Goal: Use online tool/utility: Utilize a website feature to perform a specific function

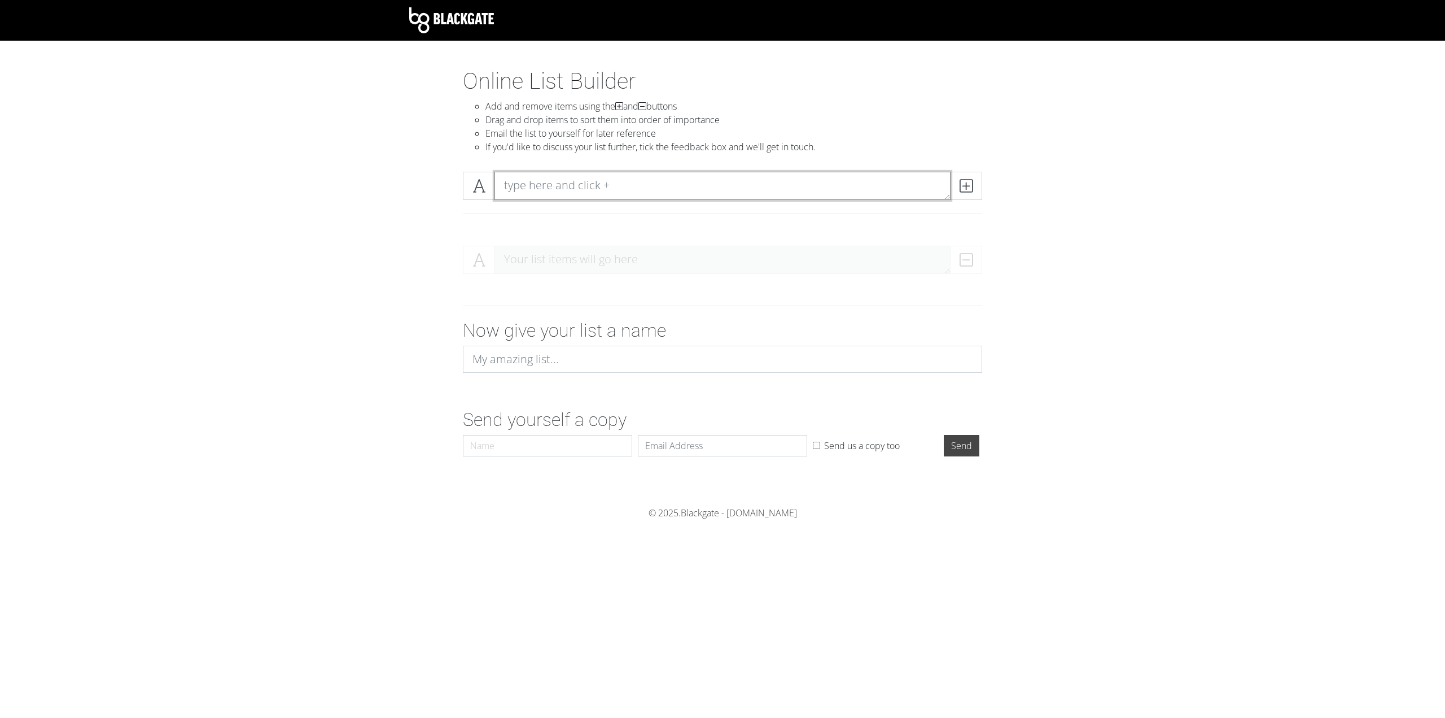
click at [628, 184] on textarea at bounding box center [723, 186] width 456 height 28
paste textarea "1) “Ah, the first to join in on the fun. Wonderful. A word to the wise: in this…"
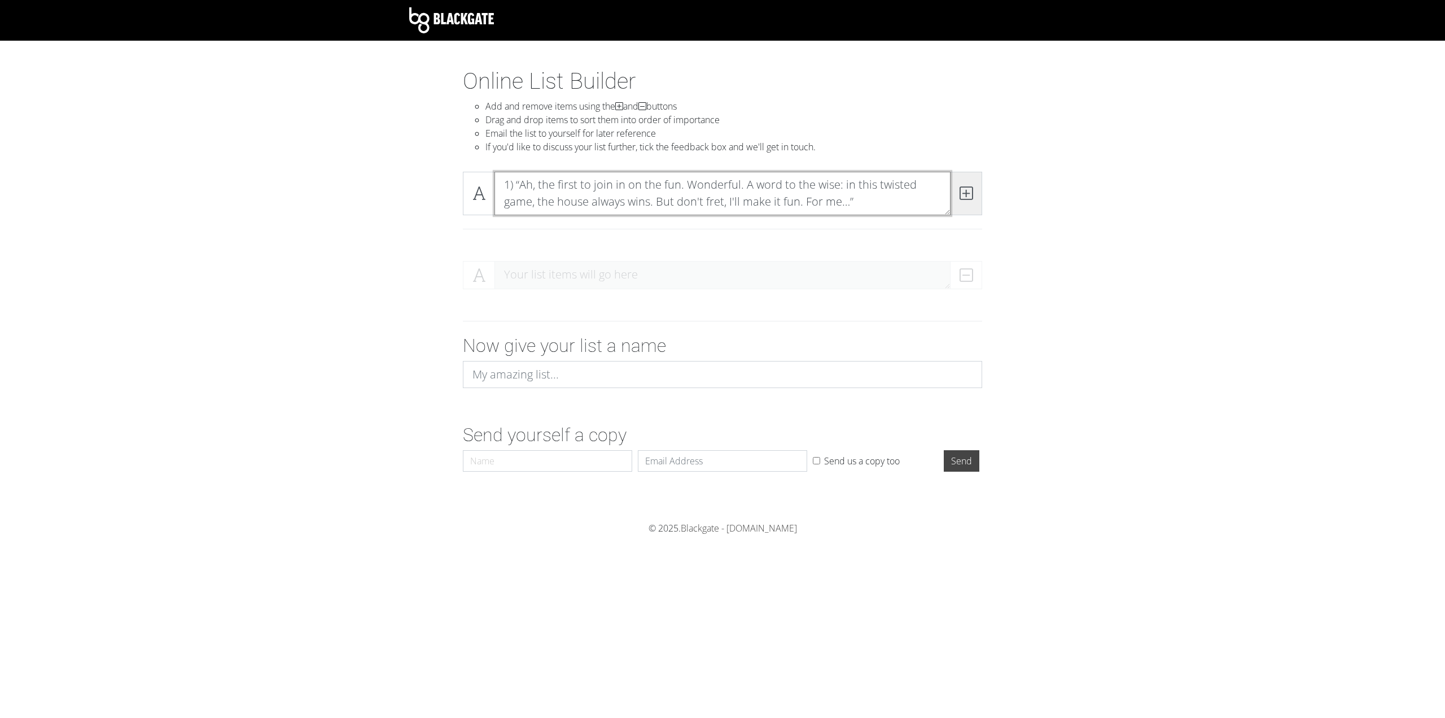
type textarea "1) “Ah, the first to join in on the fun. Wonderful. A word to the wise: in this…"
click at [966, 187] on icon at bounding box center [966, 192] width 13 height 11
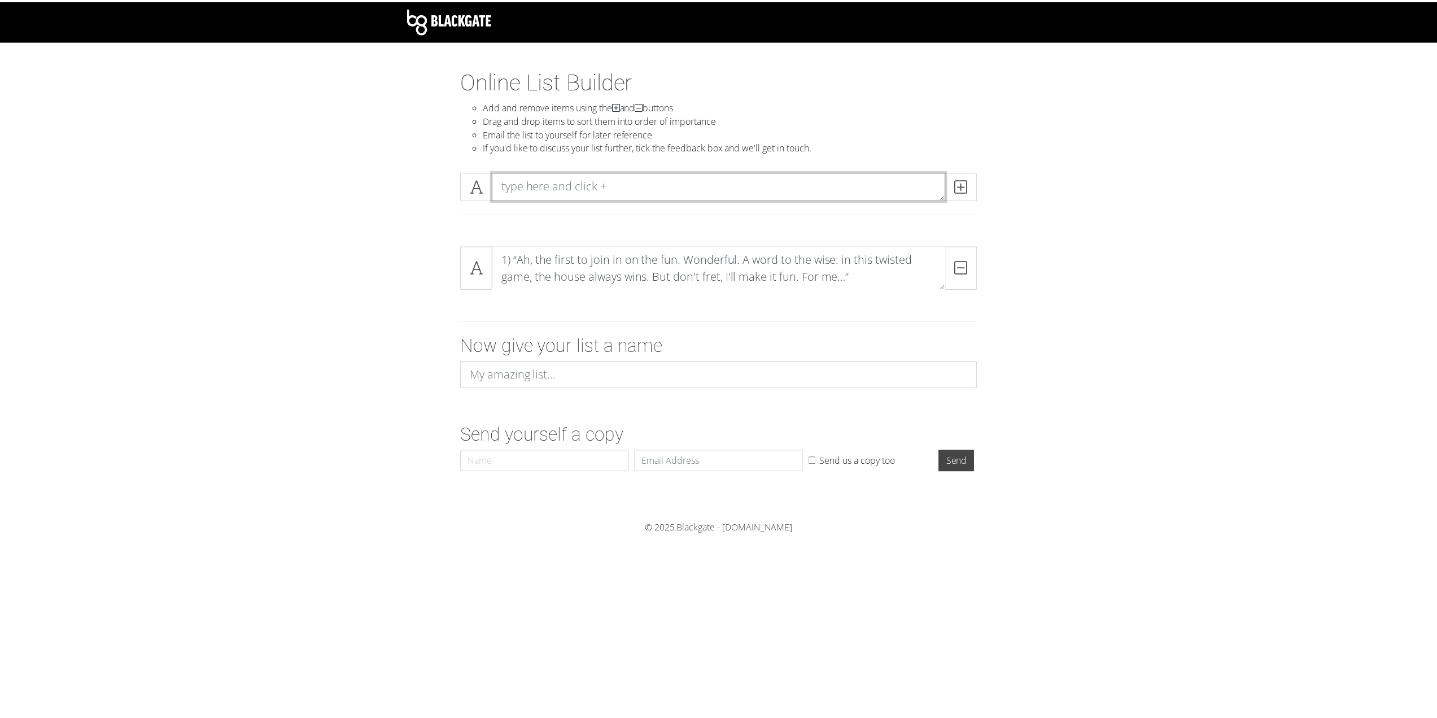
scroll to position [0, 0]
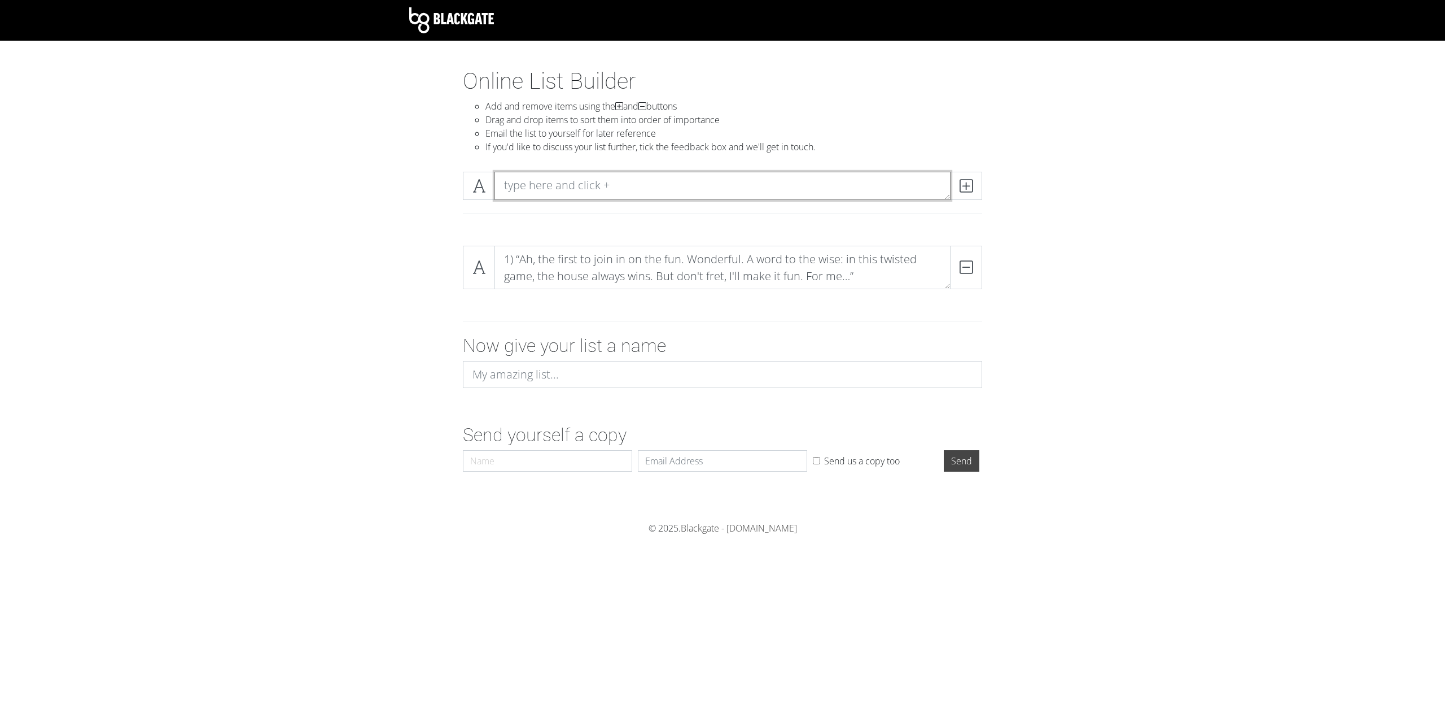
drag, startPoint x: 562, startPoint y: 193, endPoint x: 570, endPoint y: 192, distance: 8.5
click at [562, 193] on textarea at bounding box center [723, 186] width 456 height 28
paste textarea "2) "Well, well… look who showed up first. Don’t get too cocky, little prey.""
type textarea "2) "Well, well… look who showed up first. Don’t get too cocky, little prey.""
click at [965, 190] on icon at bounding box center [966, 185] width 13 height 11
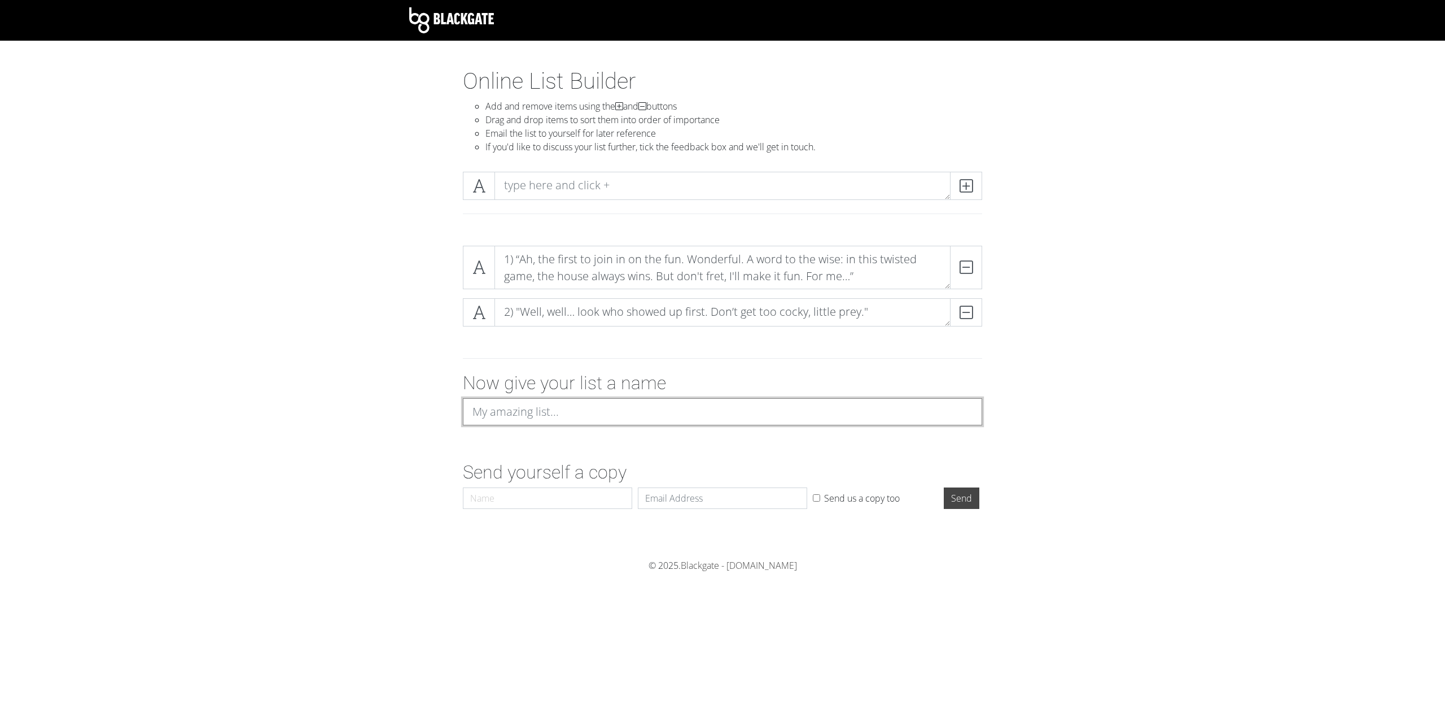
click at [576, 410] on input at bounding box center [722, 411] width 519 height 27
click at [598, 185] on textarea at bounding box center [723, 186] width 456 height 28
paste textarea "3) "Ah, a brave little thing, arriving before the rest. You’ll be… most memorab…"
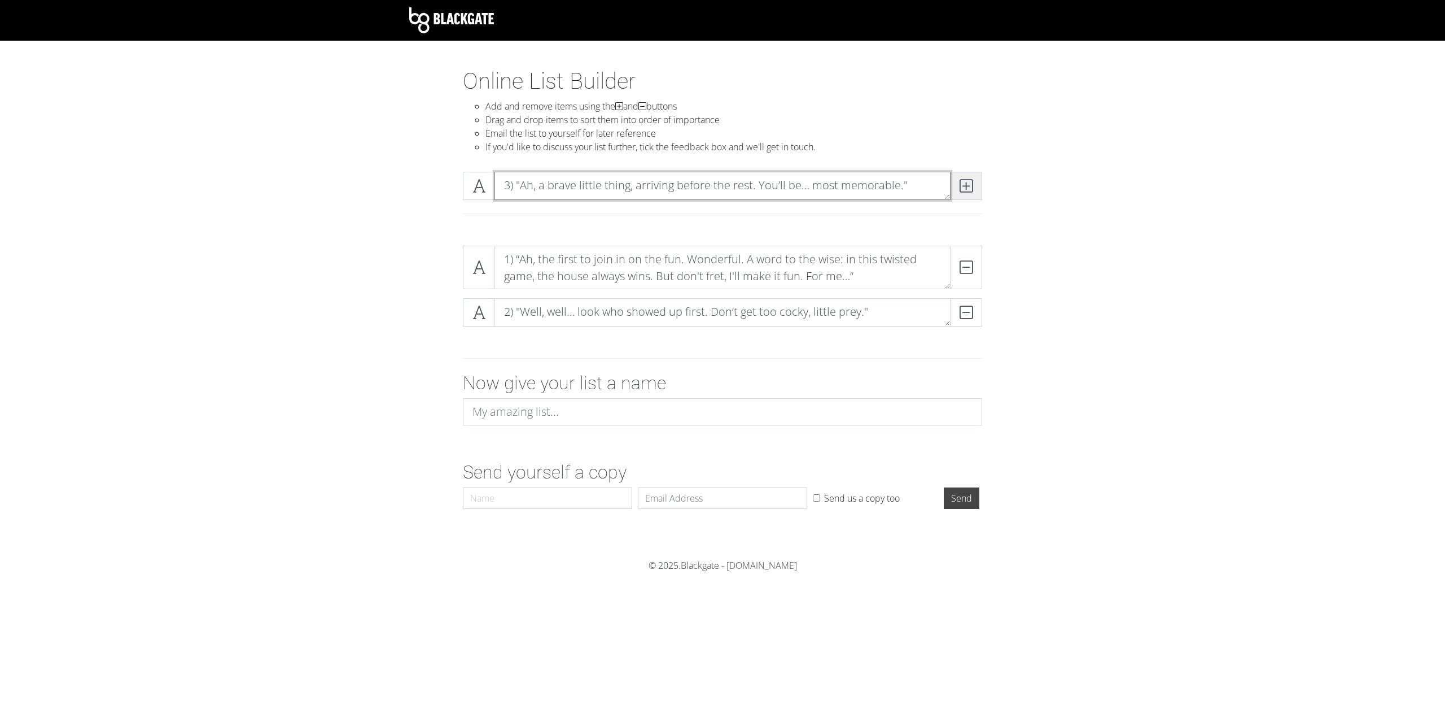
type textarea "3) "Ah, a brave little thing, arriving before the rest. You’ll be… most memorab…"
click at [971, 186] on icon at bounding box center [966, 185] width 13 height 11
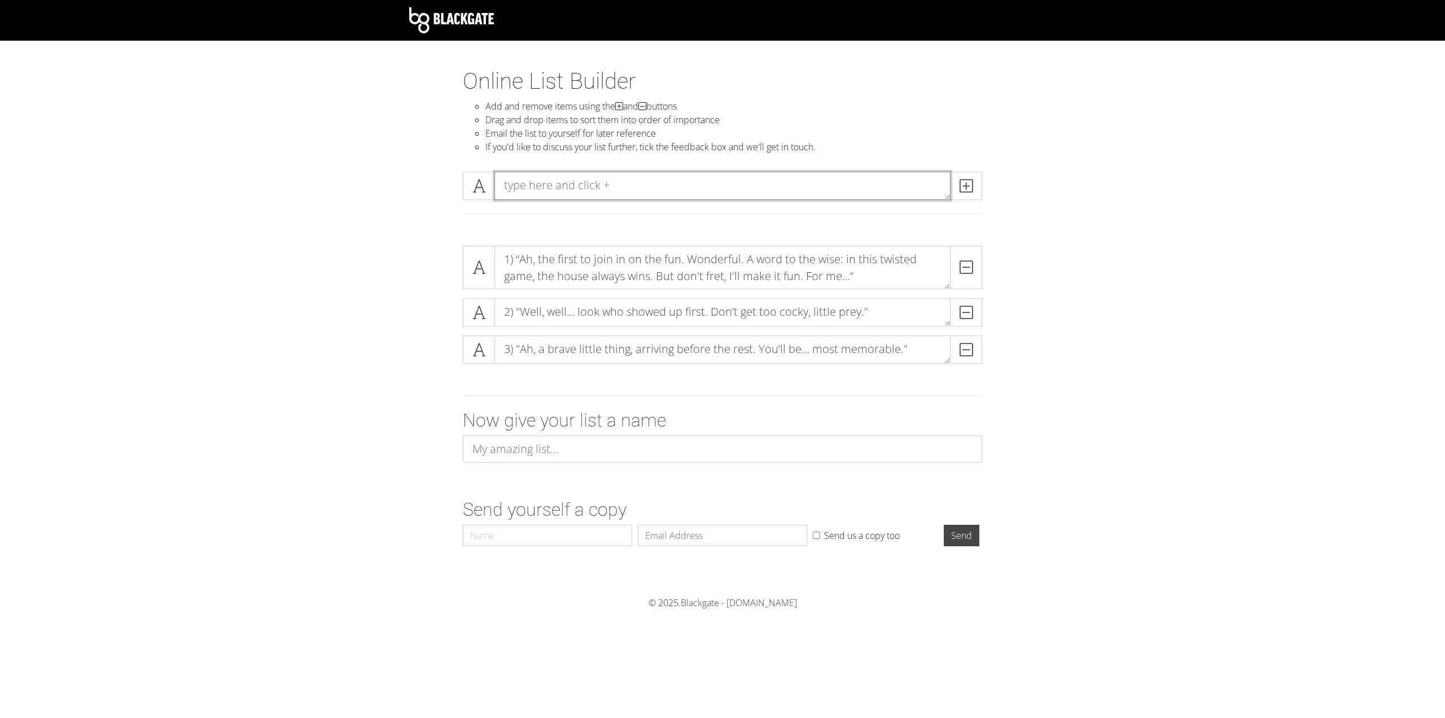
click at [792, 180] on textarea at bounding box center [723, 186] width 456 height 28
paste textarea "4) "Hehe. My first victim of the day. Lucky… or unlucky?""
type textarea "4) "Hehe. My first victim of the day. Lucky… or unlucky?""
click at [975, 181] on span at bounding box center [966, 186] width 32 height 28
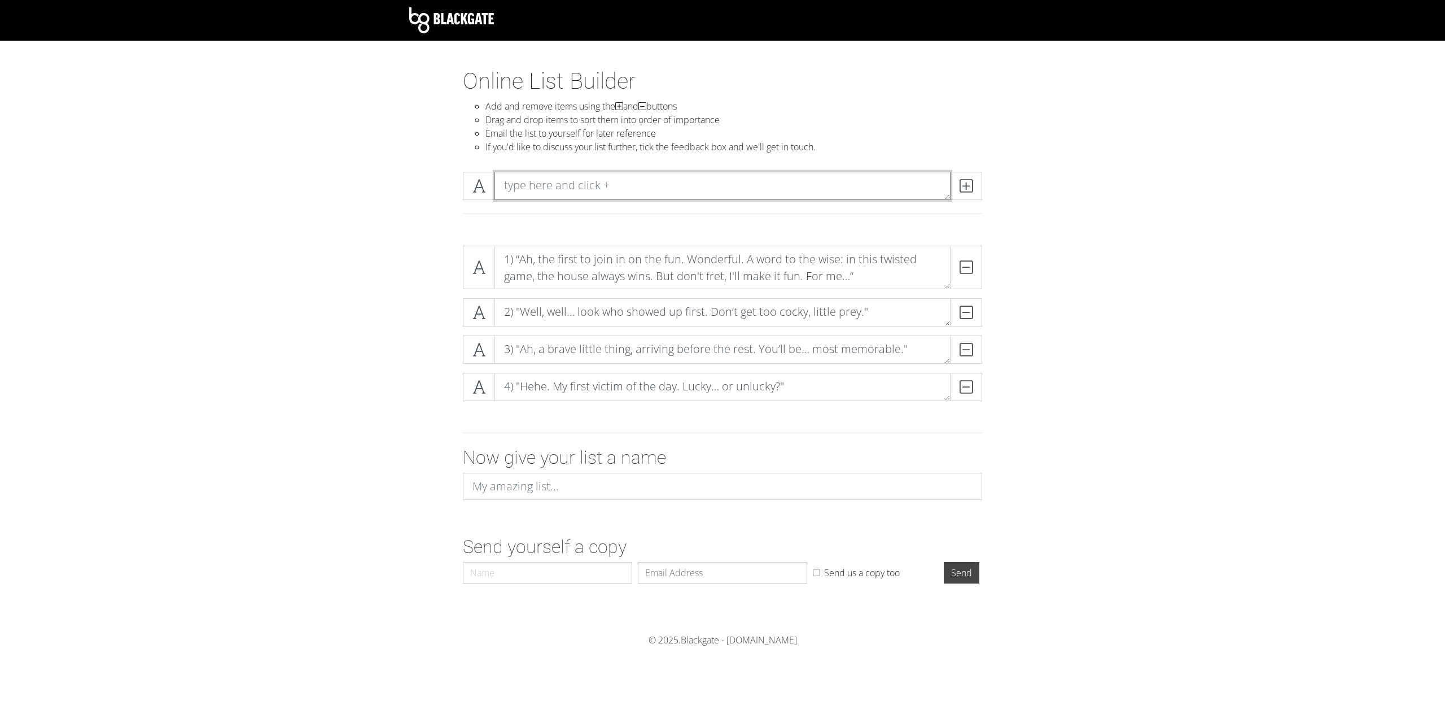
click at [595, 185] on textarea at bounding box center [723, 186] width 456 height 28
paste textarea "5) "So eager… you’ve certainly earned my attention. I hope you’re ready for it.""
type textarea "5) "So eager… you’ve certainly earned my attention. I hope you’re ready for it.""
click at [965, 185] on icon at bounding box center [966, 185] width 13 height 11
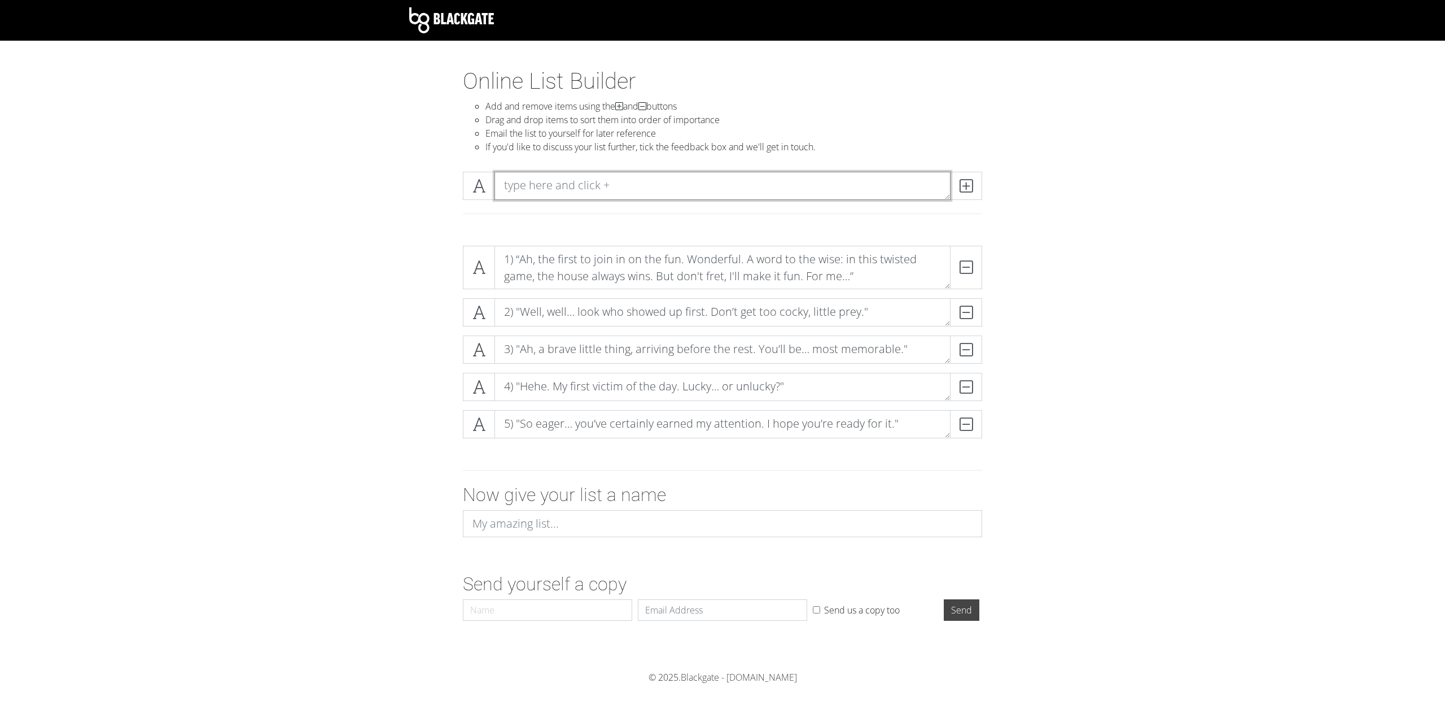
click at [619, 175] on textarea at bounding box center [723, 186] width 456 height 28
paste textarea "6) "Oh! I like a little initiative. Well done, my little beguiled.""
type textarea "6) "Oh! I like a little initiative. Well done, my little beguiled.""
click at [972, 183] on icon at bounding box center [966, 185] width 13 height 11
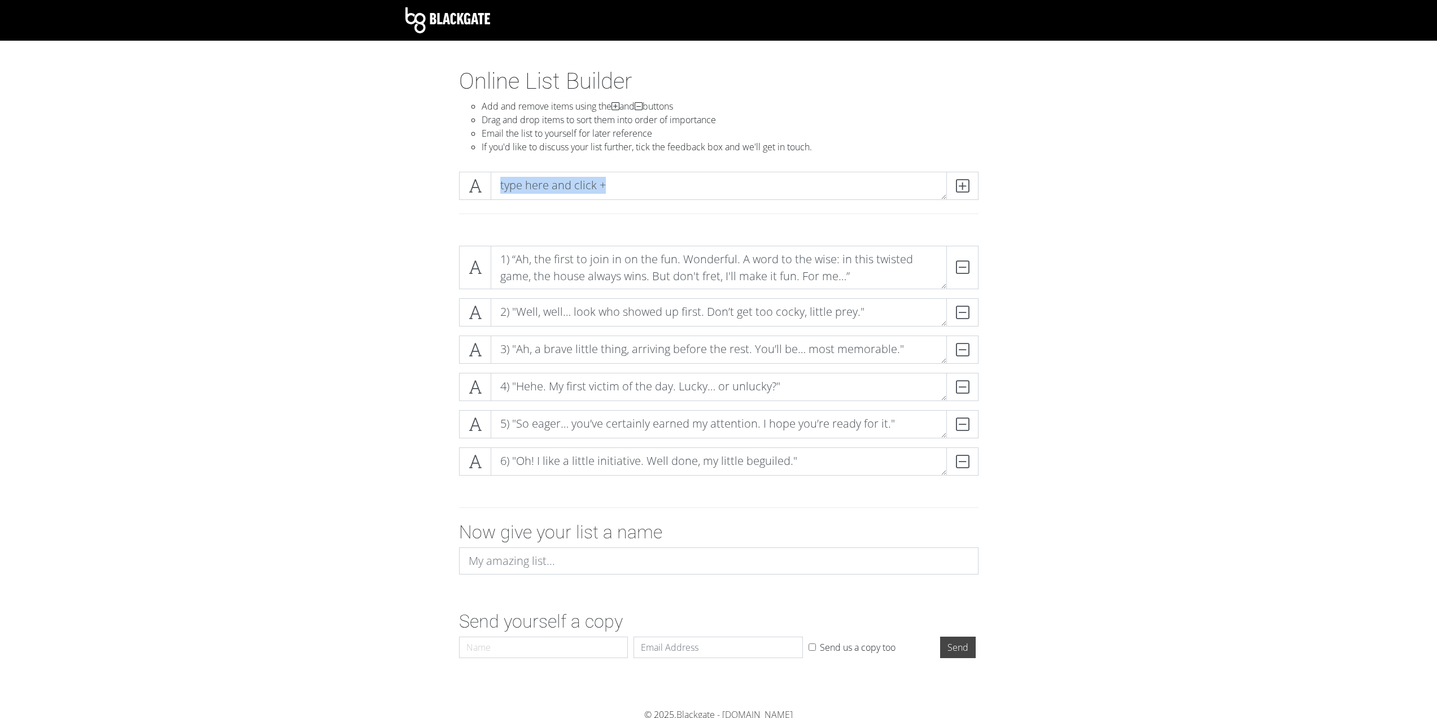
drag, startPoint x: 555, startPoint y: 219, endPoint x: 553, endPoint y: 191, distance: 27.8
click at [553, 191] on div at bounding box center [719, 200] width 536 height 56
click at [701, 183] on textarea at bounding box center [719, 186] width 456 height 28
paste textarea "7) "The first one to step into my game… excellent.""
type textarea "7) "The first one to step into my game… excellent.""
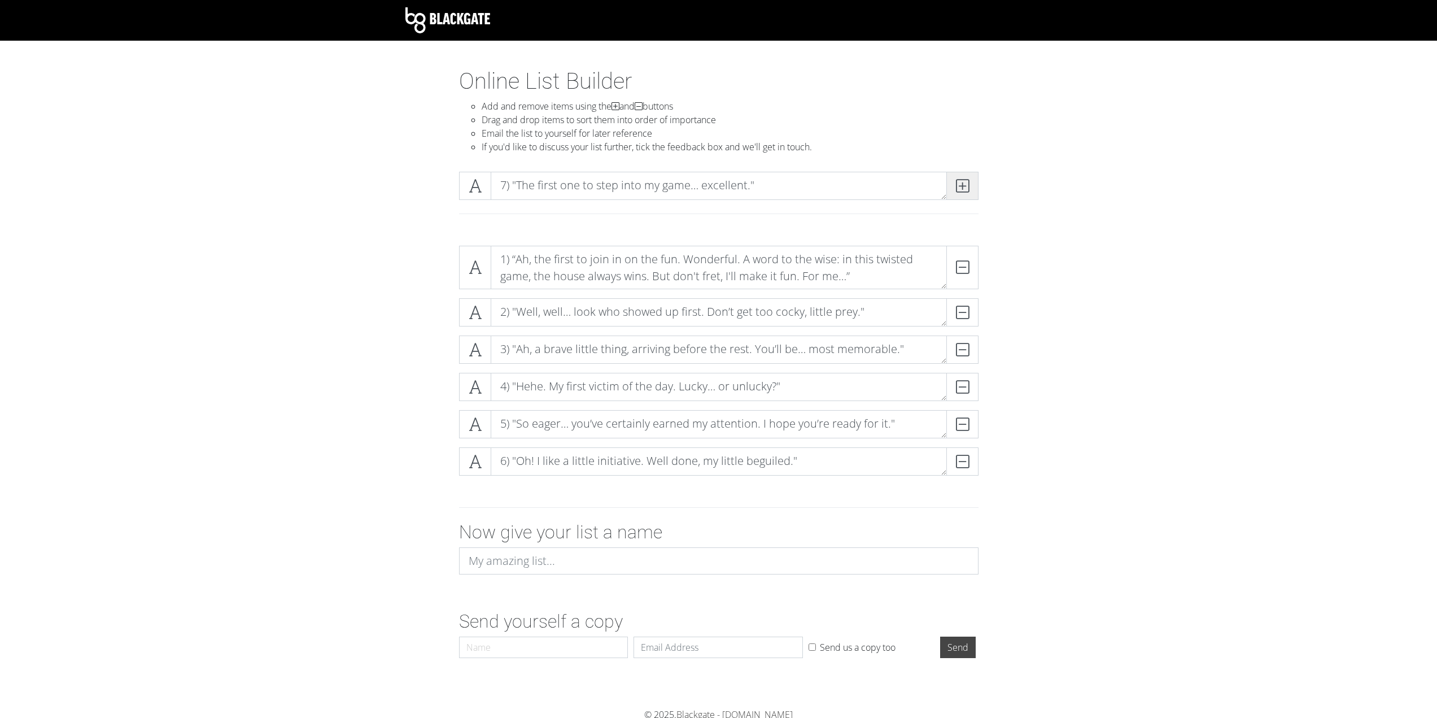
click at [963, 188] on icon at bounding box center [962, 185] width 13 height 11
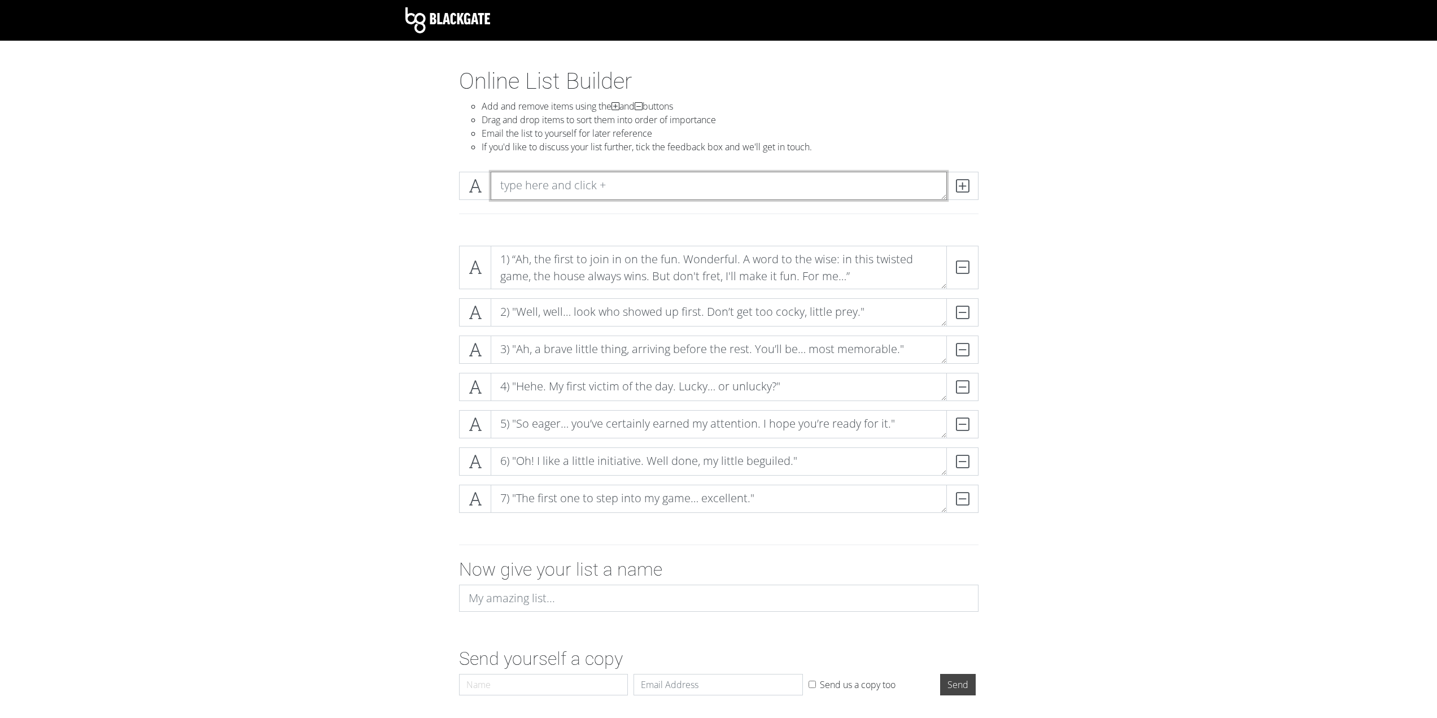
click at [583, 179] on textarea at bounding box center [719, 186] width 456 height 28
paste textarea "8) "Ha! So bold to claim first… I approve.""
type textarea "8) "Ha! So bold to claim first… I approve.""
click at [960, 174] on span at bounding box center [962, 186] width 32 height 28
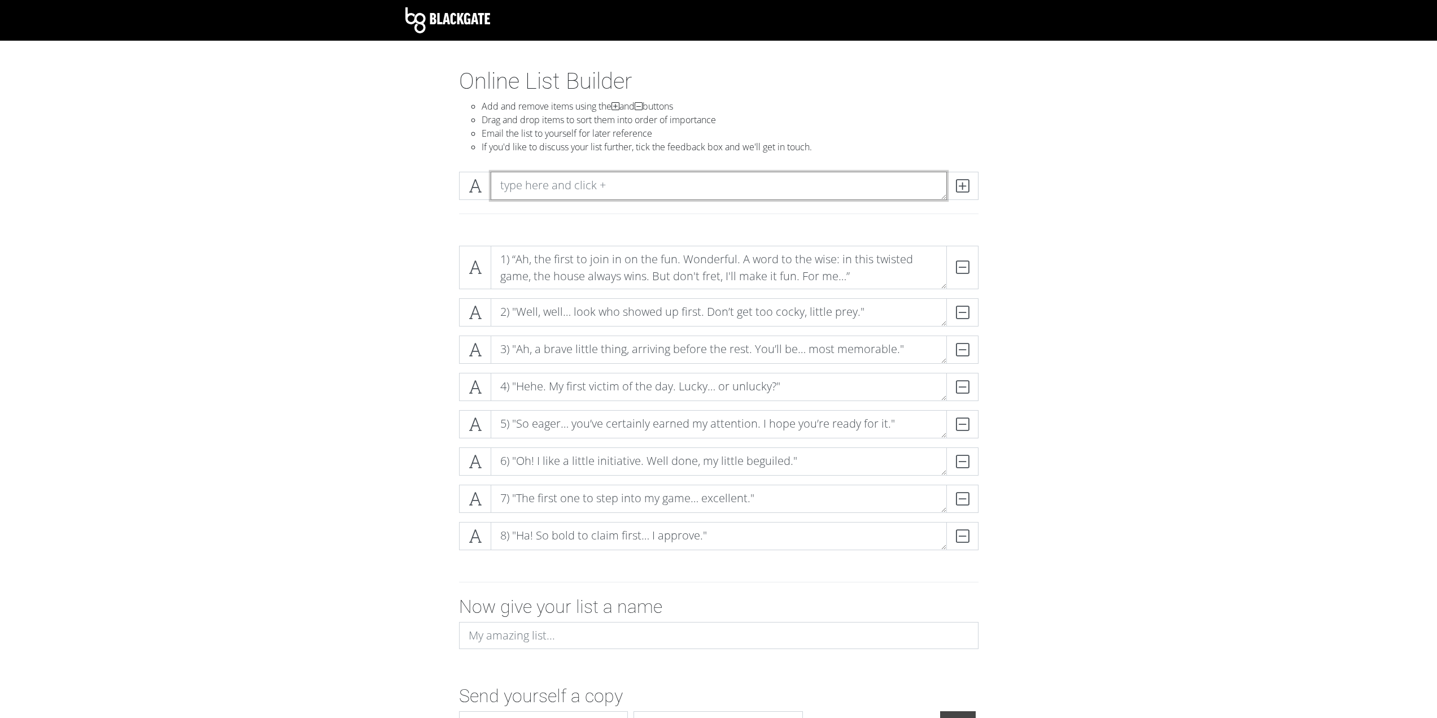
click at [597, 188] on textarea at bounding box center [719, 186] width 456 height 28
paste textarea "9) "[dark chuckle] The first redeemer… I must ask: are you brave, or foolish?""
type textarea "9) "[dark chuckle] The first redeemer… I must ask: are you brave, or foolish?""
click at [957, 184] on icon at bounding box center [962, 185] width 13 height 11
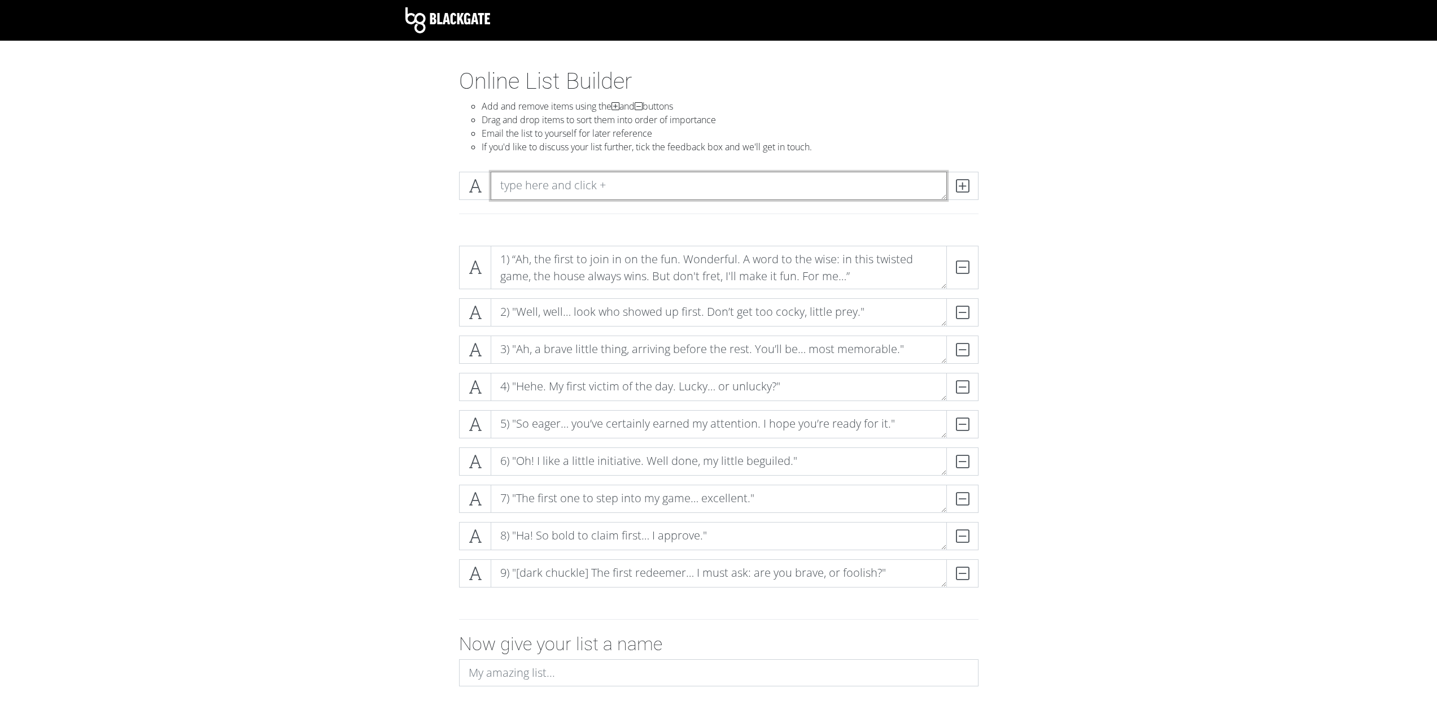
click at [587, 182] on textarea at bounding box center [719, 186] width 456 height 28
paste textarea "10) "Ah, arriving before the rest… I like your confidence. I’ll try to make it …"
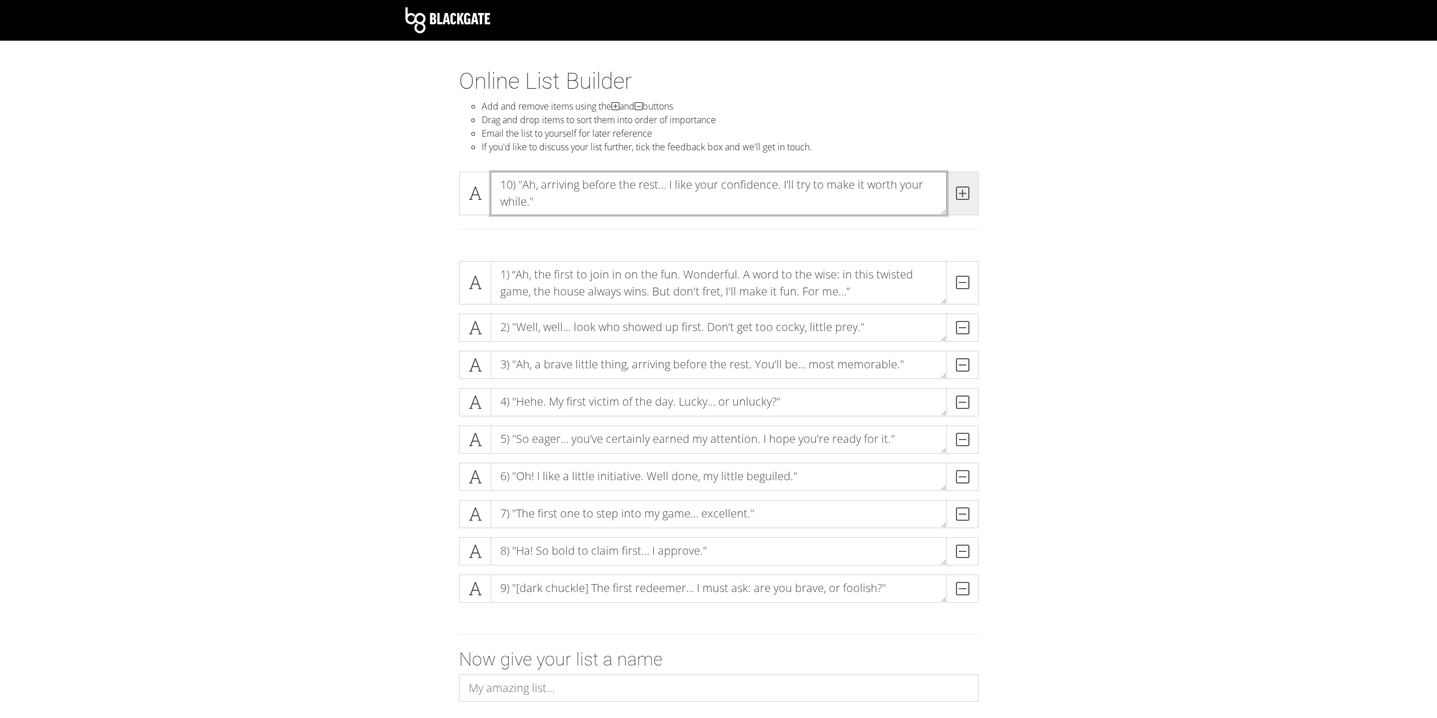
type textarea "10) "Ah, arriving before the rest… I like your confidence. I’ll try to make it …"
click at [959, 191] on icon at bounding box center [962, 192] width 13 height 11
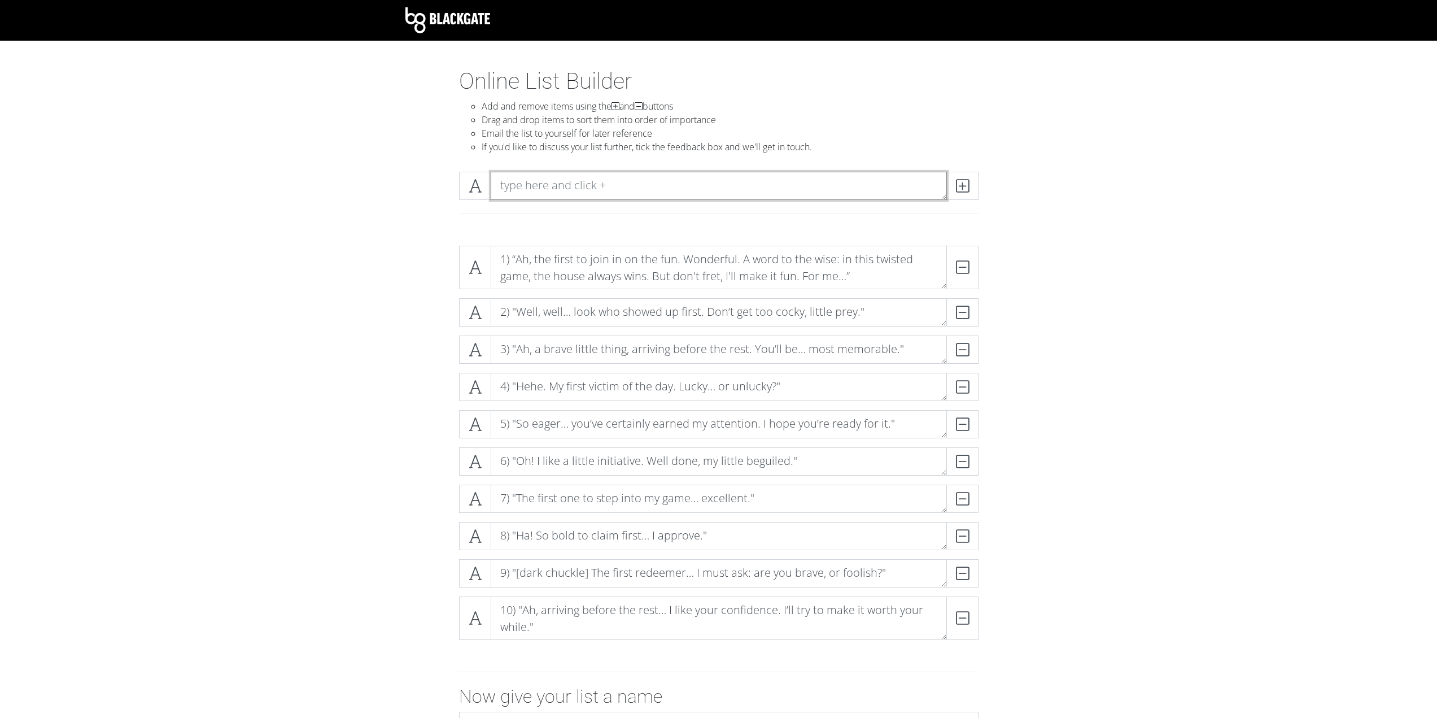
click at [607, 185] on textarea at bounding box center [719, 186] width 456 height 28
paste textarea "11) "Punctual and daring… a dangerous combination. I wonder how long that coura…"
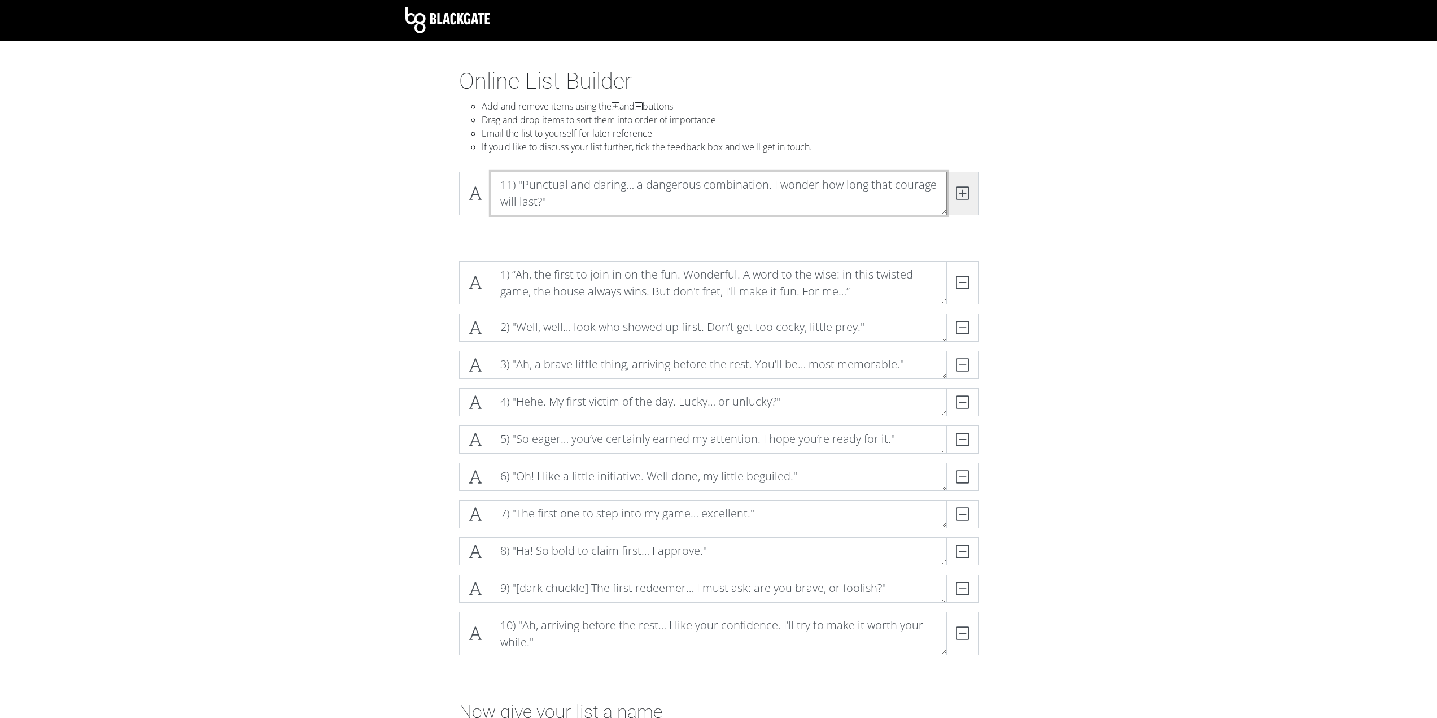
type textarea "11) "Punctual and daring… a dangerous combination. I wonder how long that coura…"
click at [962, 190] on icon at bounding box center [962, 192] width 13 height 11
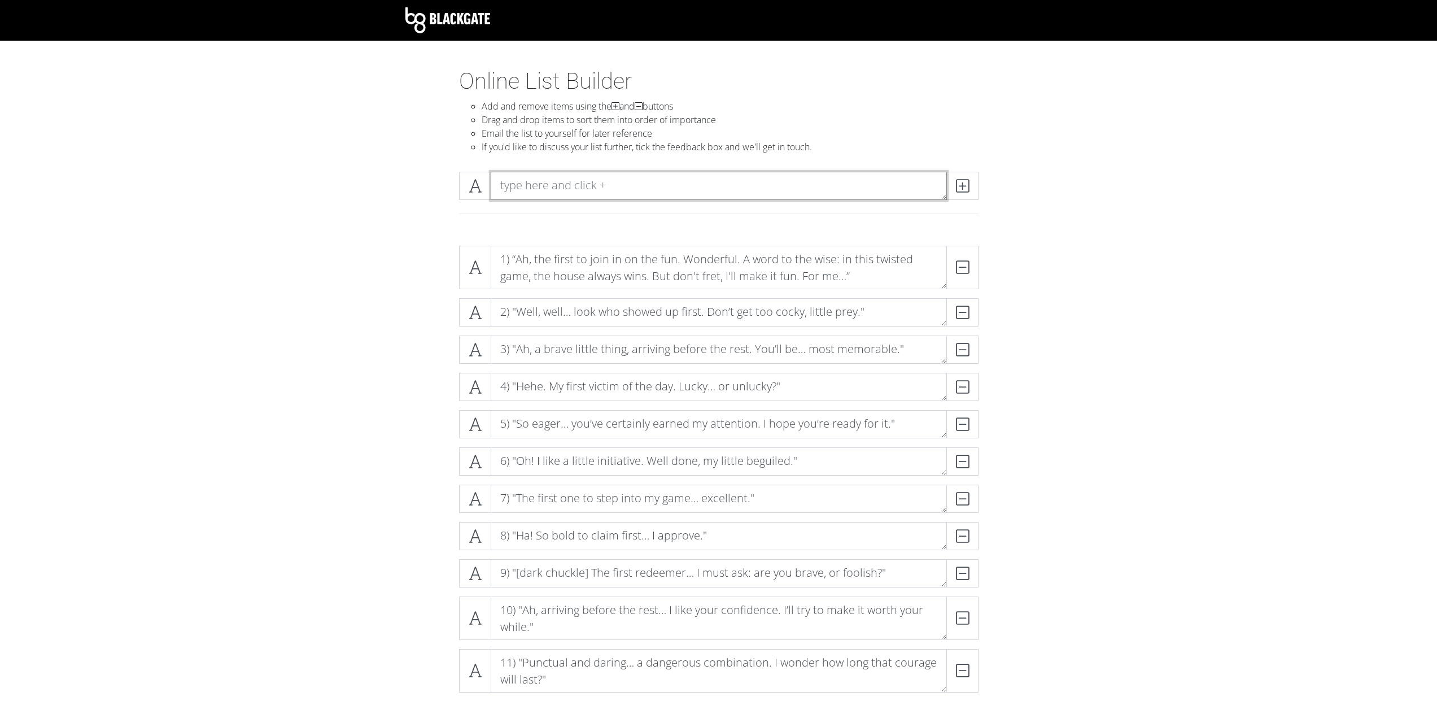
click at [615, 183] on textarea at bounding box center [719, 186] width 456 height 28
paste textarea "12) "Ah… the first to tempt fate. How deliciously reckless.""
type textarea "12) "Ah… the first to tempt fate. How deliciously reckless.""
drag, startPoint x: 962, startPoint y: 180, endPoint x: 970, endPoint y: 186, distance: 10.1
click at [963, 180] on icon at bounding box center [962, 185] width 13 height 11
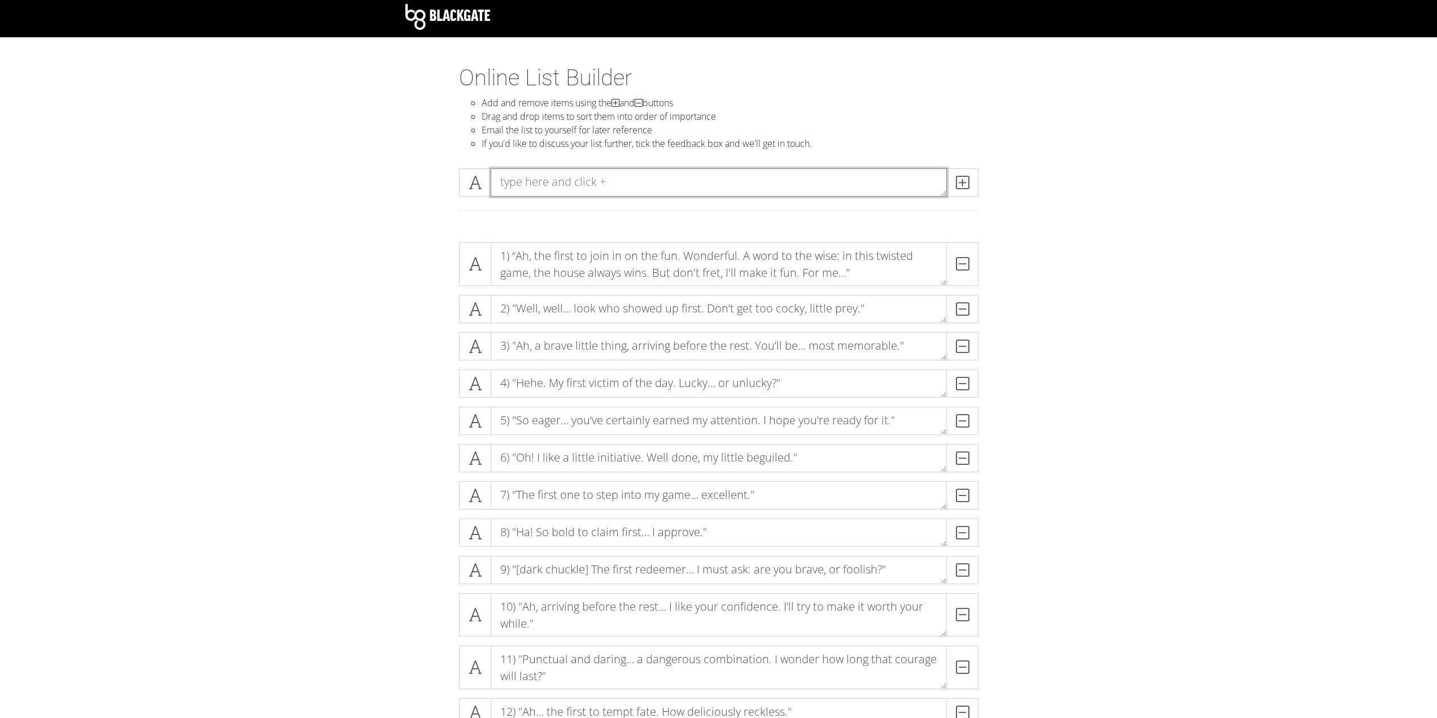
scroll to position [169, 0]
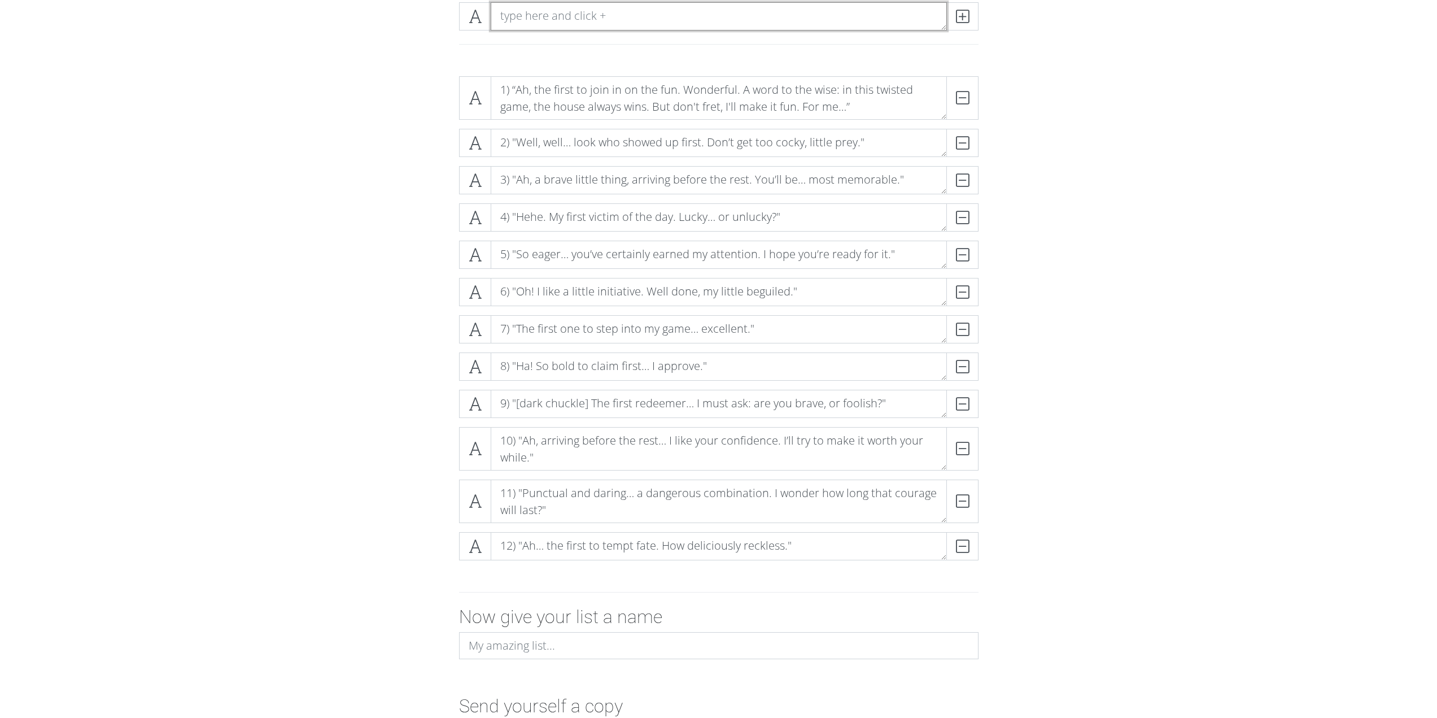
click at [574, 23] on textarea at bounding box center [719, 16] width 456 height 28
paste textarea "13) "The first to arrive… how quickly you’ve wandered into danger.""
type textarea "13) "The first to arrive… how quickly you’ve wandered into danger.""
click at [954, 21] on span at bounding box center [962, 16] width 32 height 28
click at [537, 27] on textarea at bounding box center [719, 16] width 456 height 28
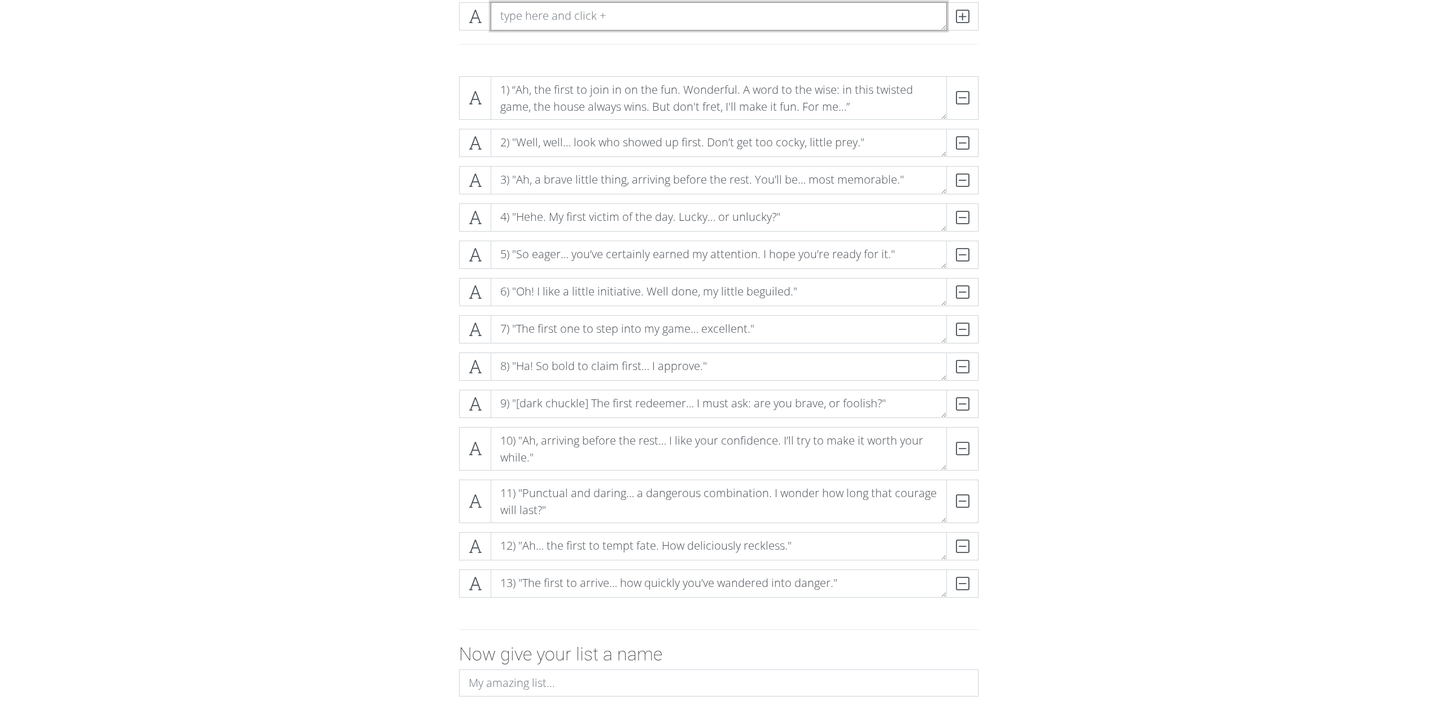
paste textarea "14) “How curious… You, were looking for me? A poor choice, but entertaining non…"
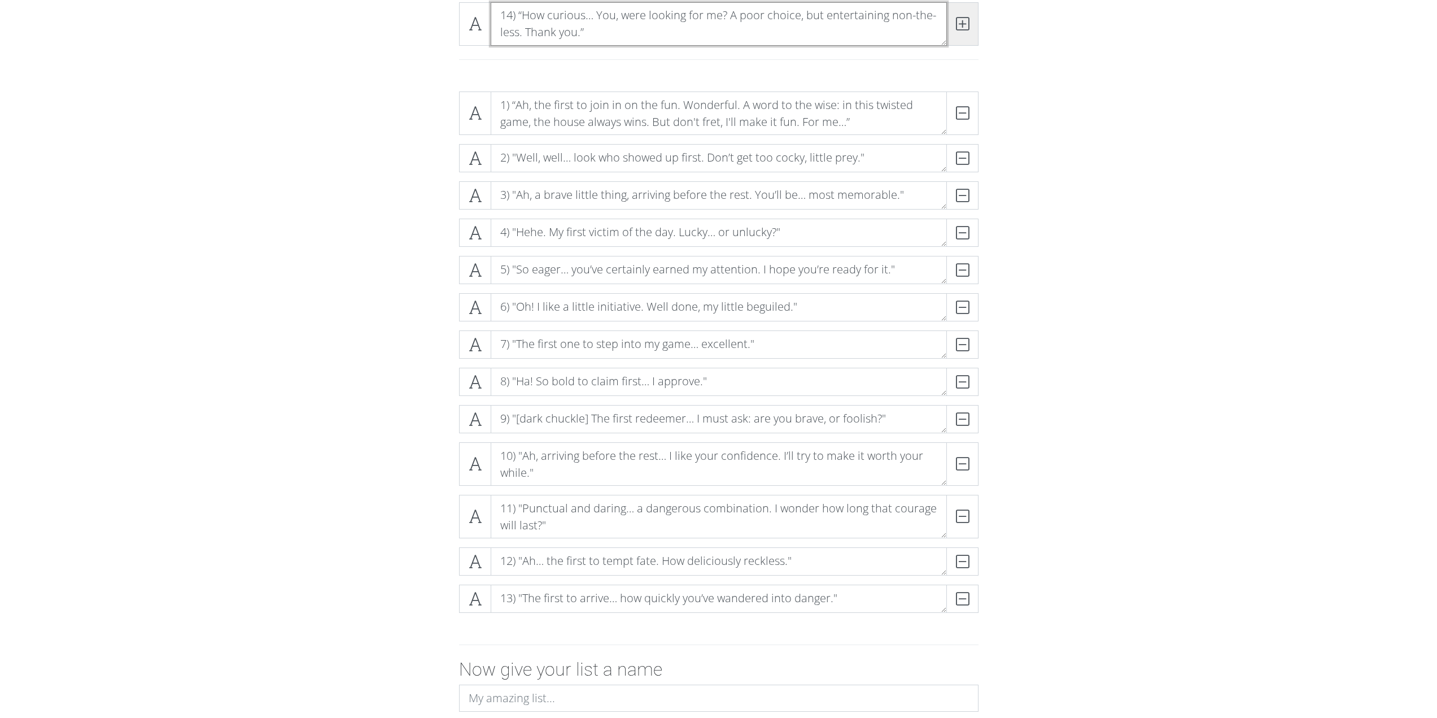
type textarea "14) “How curious… You, were looking for me? A poor choice, but entertaining non…"
click at [964, 22] on icon at bounding box center [962, 23] width 13 height 11
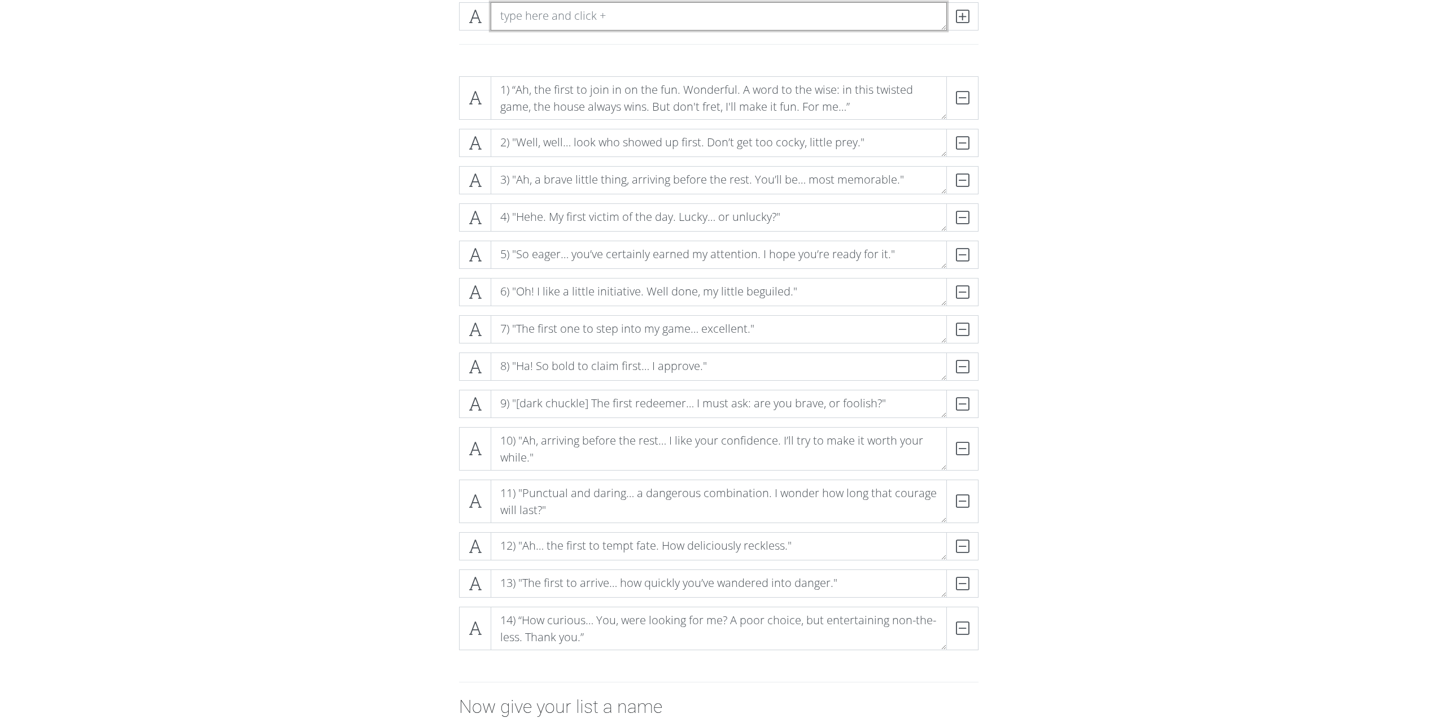
scroll to position [0, 0]
click at [575, 19] on textarea at bounding box center [719, 16] width 456 height 28
paste textarea "15) “You enjoy playing with fire, don’t you? Be careful not to get burned. [heh…"
type textarea "15) “You enjoy playing with fire, don’t you? Be careful not to get burned. [heh…"
drag, startPoint x: 959, startPoint y: 18, endPoint x: 1345, endPoint y: 142, distance: 405.8
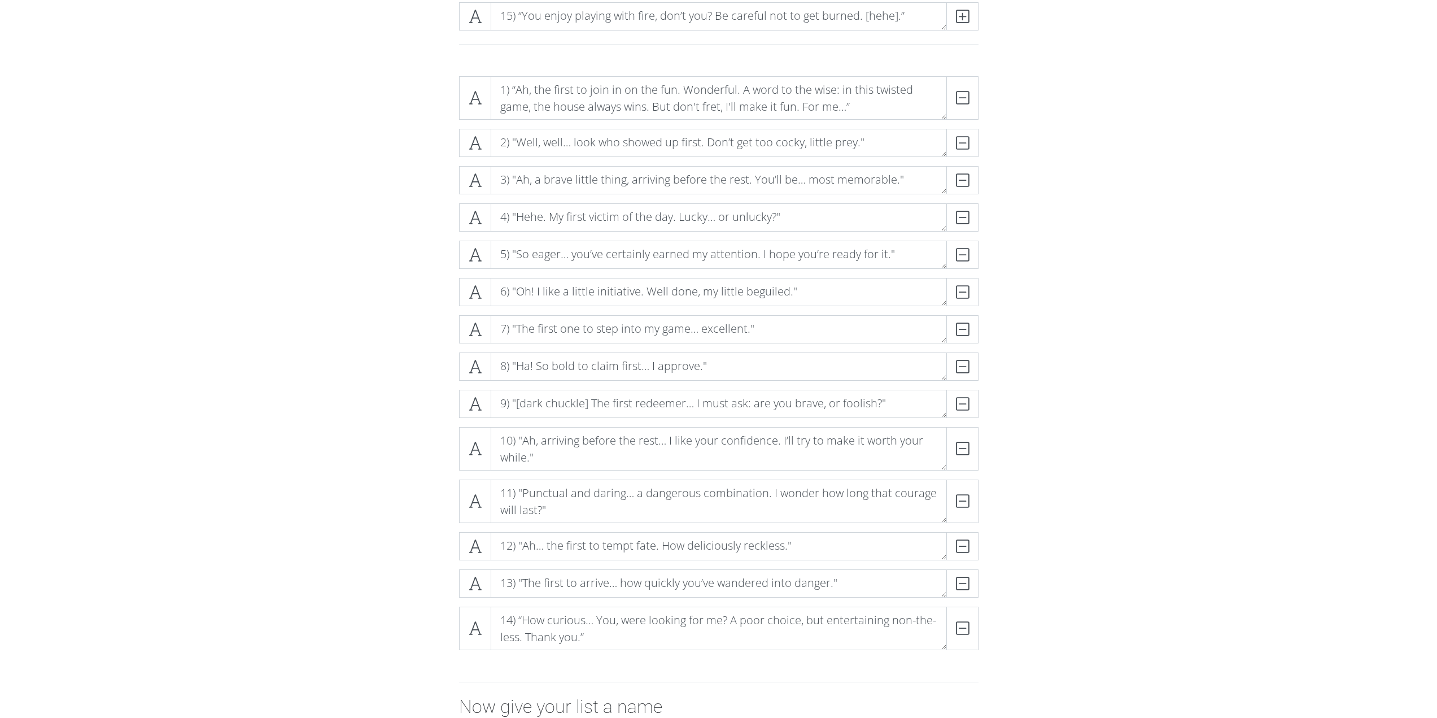
click at [959, 17] on icon at bounding box center [962, 16] width 13 height 11
click at [589, 11] on textarea at bounding box center [719, 16] width 456 height 28
paste textarea "16) "First to play… a perfect little target. I’ve been waiting for you.""
type textarea "16) "First to play… a perfect little target. I’ve been waiting for you.""
click at [963, 19] on icon at bounding box center [962, 16] width 13 height 11
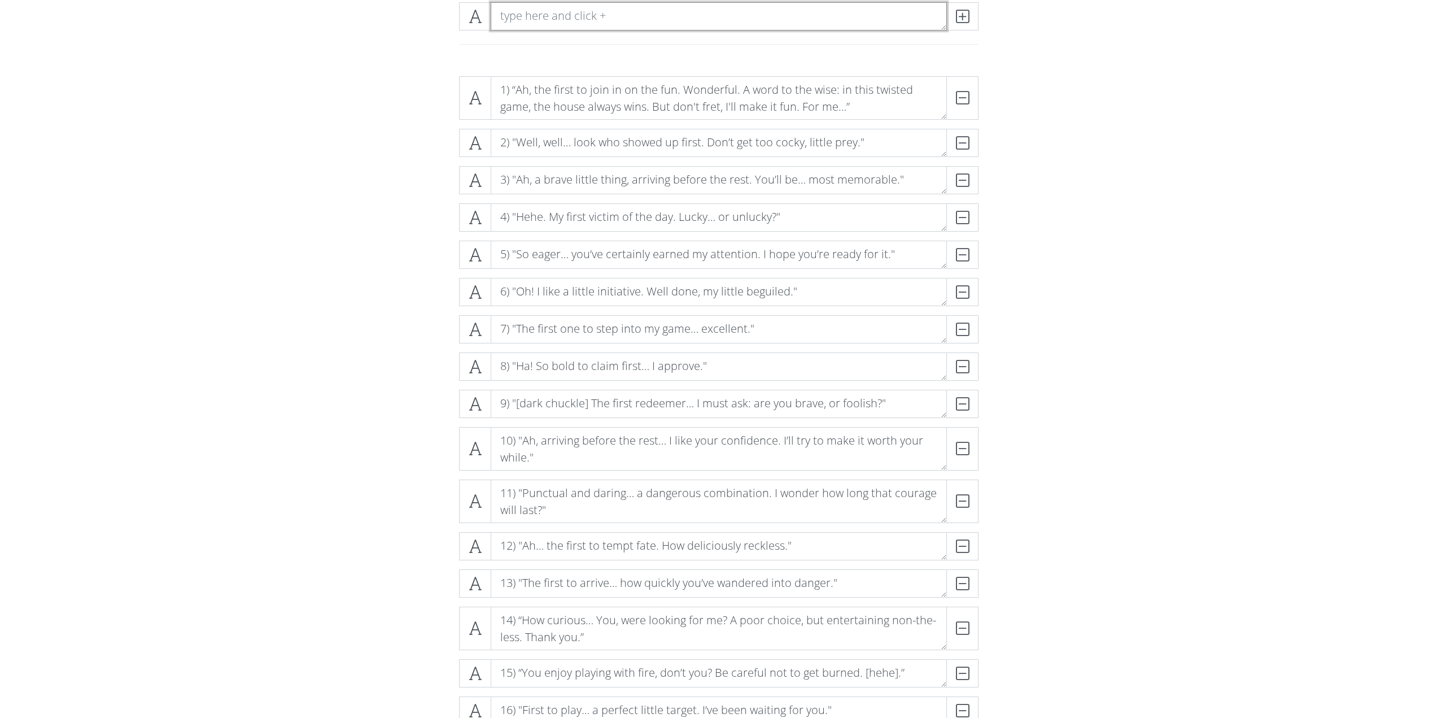
click at [599, 7] on textarea at bounding box center [719, 16] width 456 height 28
paste textarea "17) "So naïve… how adorable. Blissfully unaware of what comes next.""
type textarea "17) "So naïve… how adorable. Blissfully unaware of what comes next.""
click at [961, 17] on icon at bounding box center [962, 16] width 13 height 11
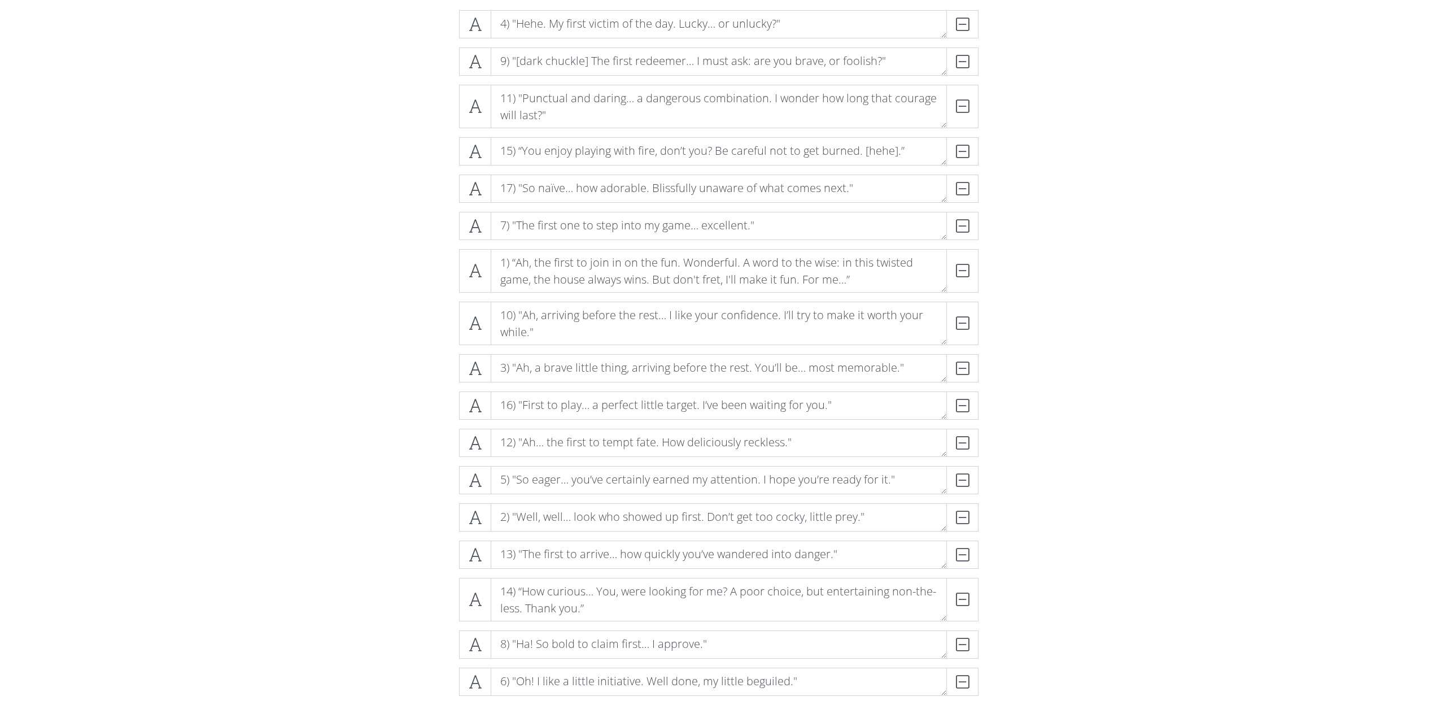
scroll to position [226, 0]
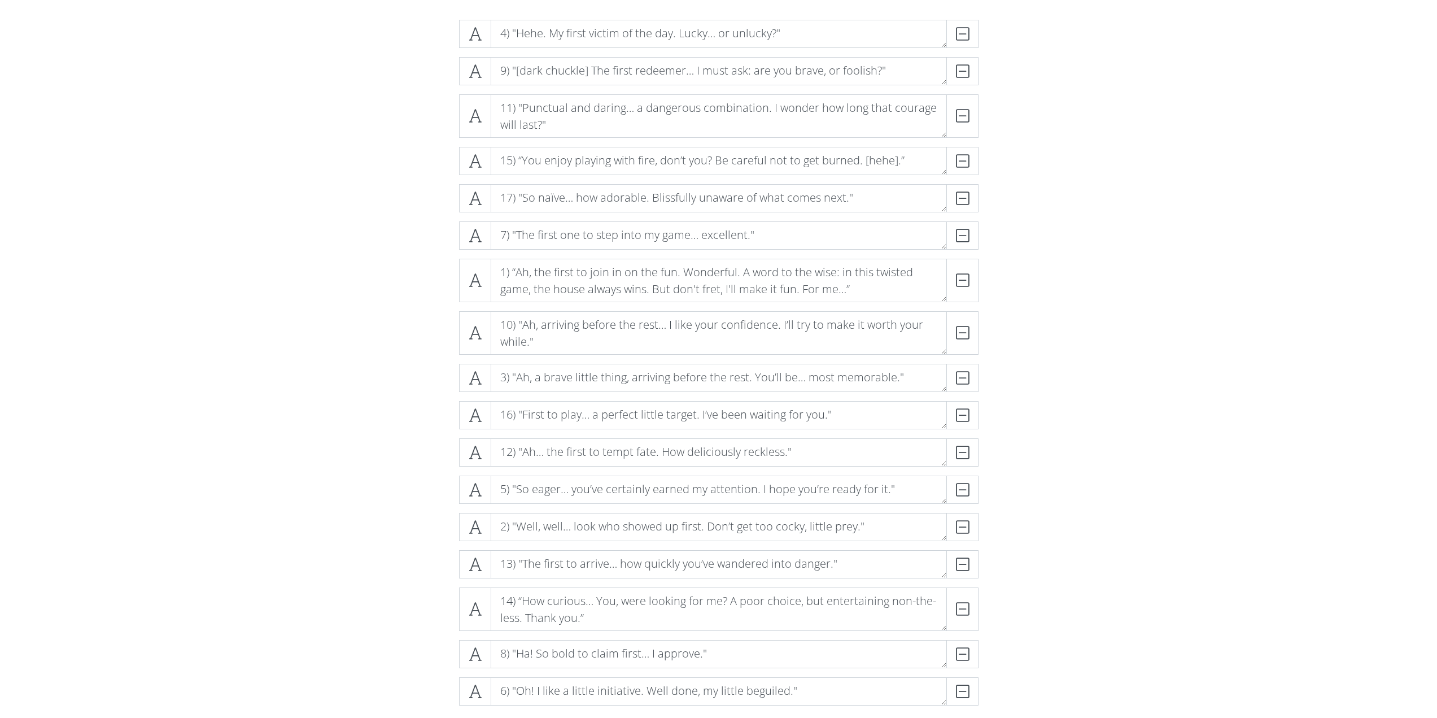
click at [339, 412] on form "4) "Hehe. My first victim of the day. Lucky… or unlucky?" DELETE 9) "[dark chuc…" at bounding box center [718, 452] width 1437 height 882
click at [1192, 514] on form "4) "Hehe. My first victim of the day. Lucky… or unlucky?" DELETE 9) "[dark chuc…" at bounding box center [718, 452] width 1437 height 882
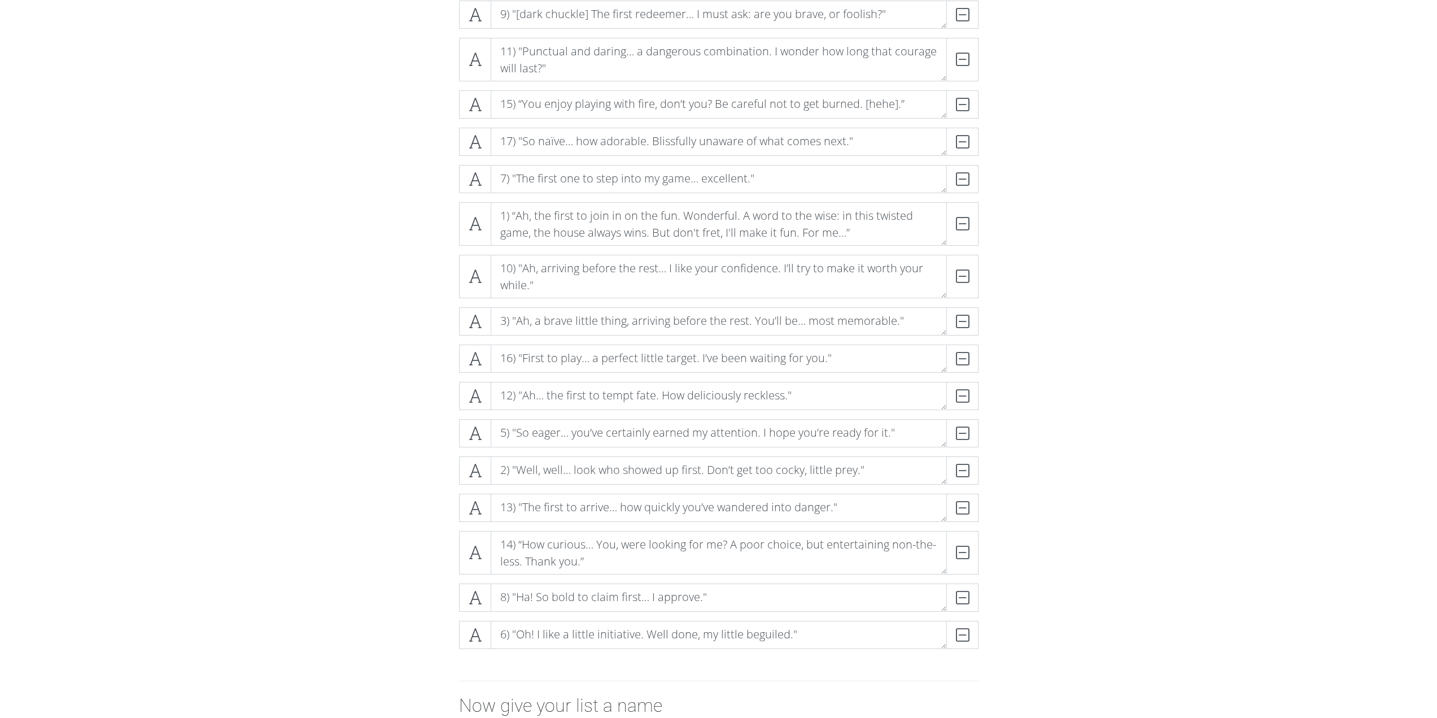
scroll to position [339, 0]
